Goal: Transaction & Acquisition: Purchase product/service

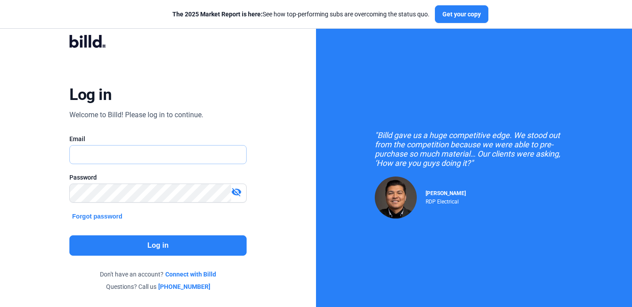
click at [147, 156] on input "text" at bounding box center [153, 154] width 167 height 18
type input "[EMAIL_ADDRESS][DOMAIN_NAME]"
click at [183, 245] on button "Log in" at bounding box center [157, 245] width 177 height 20
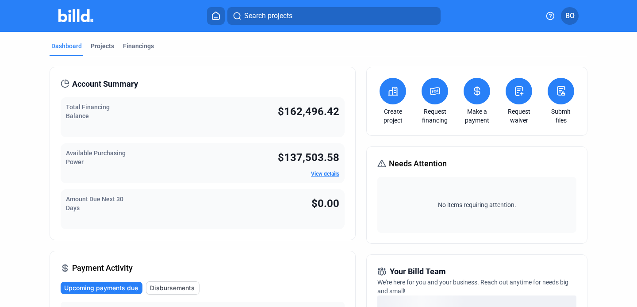
click at [133, 124] on div "Total Financing Balance" at bounding box center [106, 117] width 80 height 29
click at [105, 44] on div "Projects" at bounding box center [102, 46] width 23 height 9
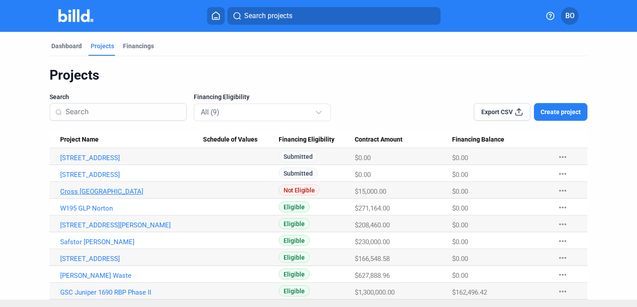
scroll to position [15, 0]
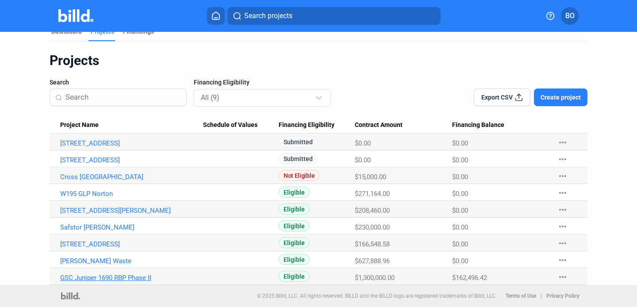
click at [106, 274] on link "GSC Juniper 1690 RBP Phase II" at bounding box center [131, 278] width 143 height 8
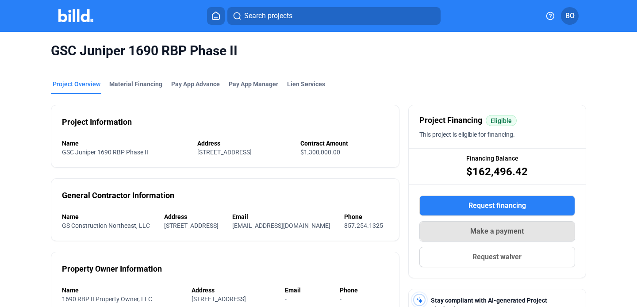
click at [502, 237] on button "Make a payment" at bounding box center [497, 231] width 156 height 20
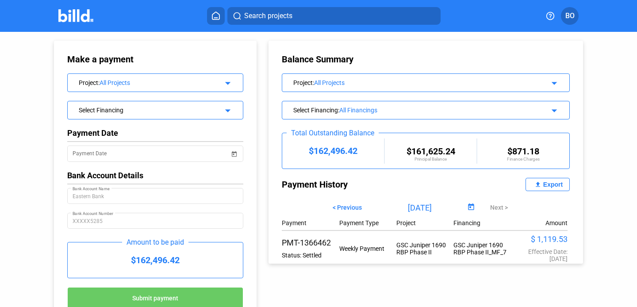
scroll to position [0, 0]
click at [203, 109] on div "Select Financing" at bounding box center [148, 108] width 138 height 9
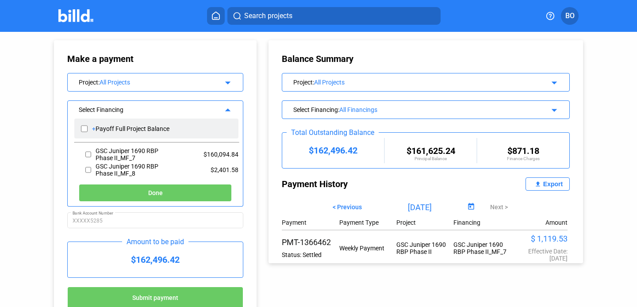
click at [181, 128] on div "+ Payoff Full Project Balance" at bounding box center [156, 128] width 164 height 20
checkbox input "true"
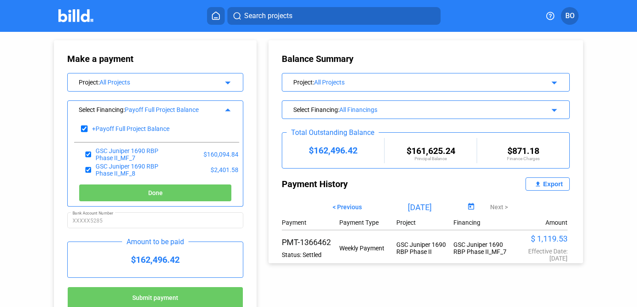
click at [174, 189] on button "Done" at bounding box center [155, 193] width 153 height 18
type input "[DATE]"
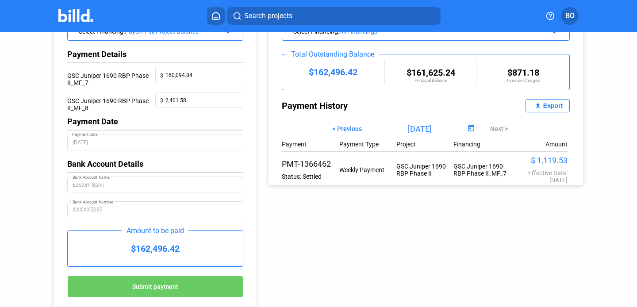
scroll to position [82, 0]
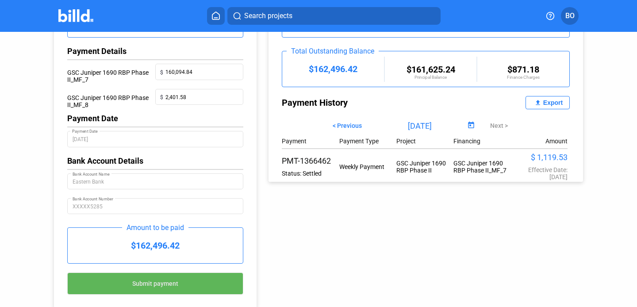
click at [165, 284] on span "Submit payment" at bounding box center [155, 283] width 46 height 7
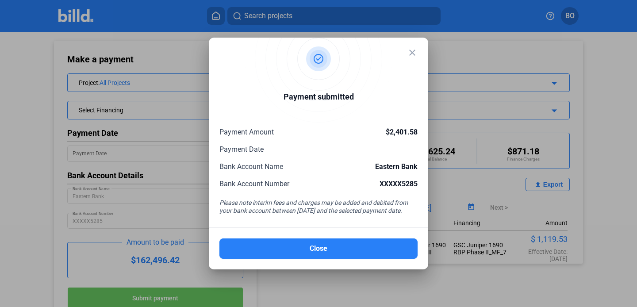
click at [413, 47] on mat-dialog-container "close Payment submitted Payment Amount $2,401.58 Payment Date Bank Account Name…" at bounding box center [318, 154] width 219 height 232
click at [413, 47] on mat-icon "close" at bounding box center [412, 52] width 11 height 11
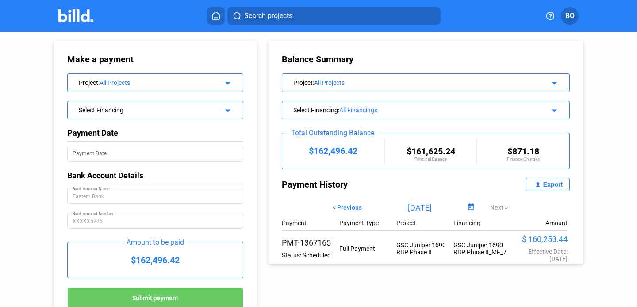
click at [225, 106] on mat-icon "arrow_drop_down" at bounding box center [226, 109] width 11 height 11
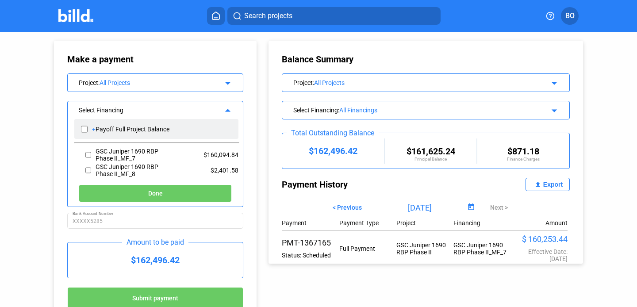
click at [143, 126] on div "Payoff Full Project Balance" at bounding box center [132, 129] width 74 height 7
checkbox input "true"
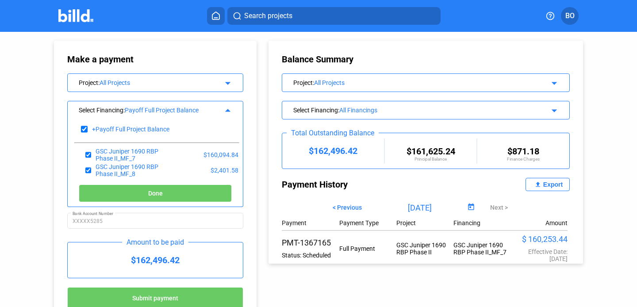
click at [156, 196] on span "Done" at bounding box center [155, 193] width 15 height 7
type input "[DATE]"
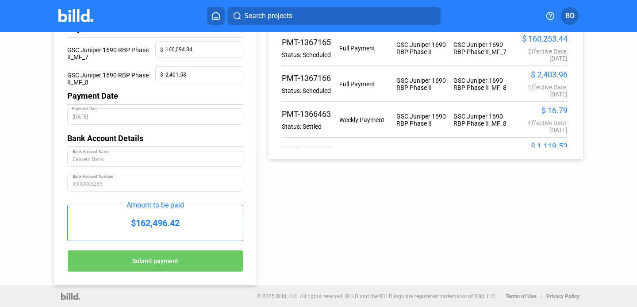
scroll to position [104, 0]
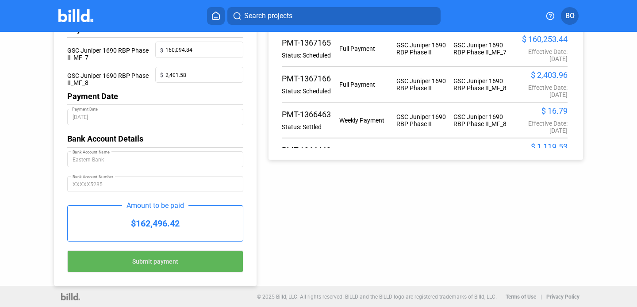
click at [178, 260] on button "Submit payment" at bounding box center [155, 261] width 176 height 22
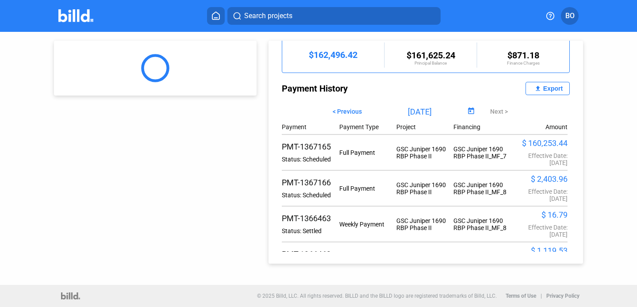
click at [222, 70] on div at bounding box center [155, 68] width 202 height 55
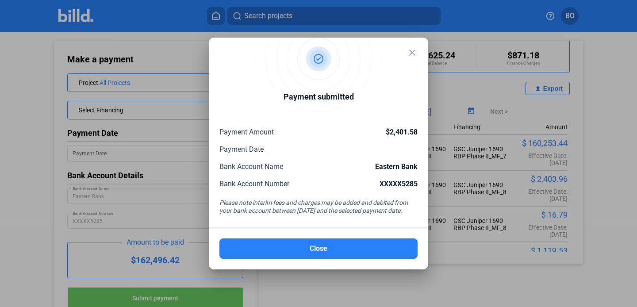
click at [411, 47] on mat-icon "close" at bounding box center [412, 52] width 11 height 11
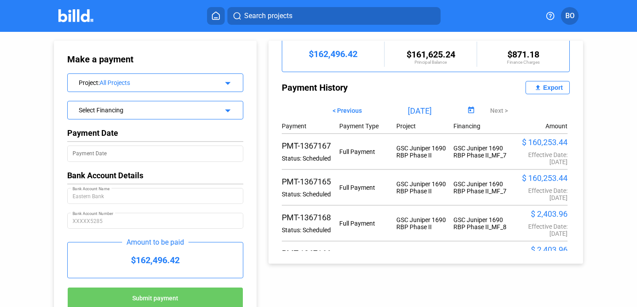
click at [543, 89] on div "Export" at bounding box center [552, 87] width 19 height 7
click at [284, 271] on div "Make a payment Project : All Projects arrow_drop_down Select Financing arrow_dr…" at bounding box center [318, 177] width 573 height 290
